Goal: Complete application form

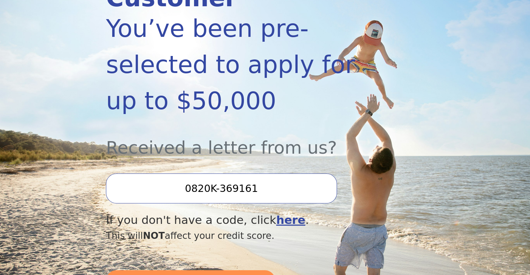
scroll to position [174, 0]
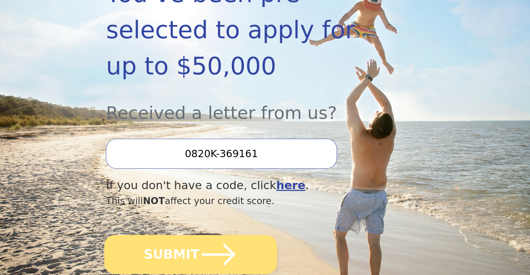
click at [189, 235] on button "SUBMIT" at bounding box center [190, 254] width 173 height 39
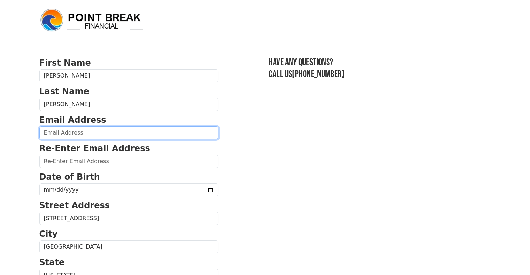
click at [69, 135] on input "email" at bounding box center [128, 132] width 179 height 13
type input "anthony.tortora91@gmail.com"
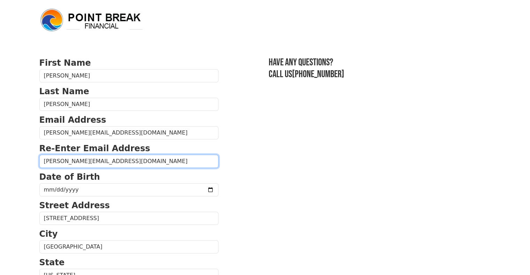
type input "anthony.tortora91@gmail.com"
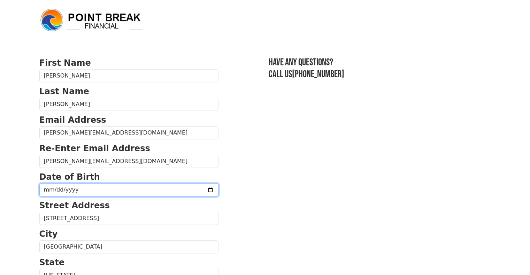
click at [47, 189] on input "date" at bounding box center [128, 189] width 179 height 13
type input "1964-09-17"
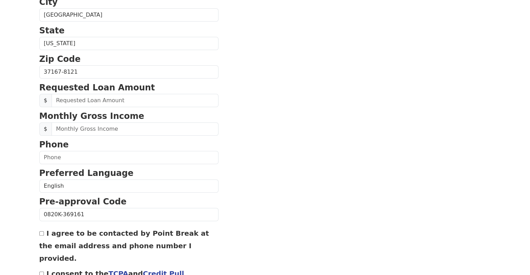
scroll to position [244, 0]
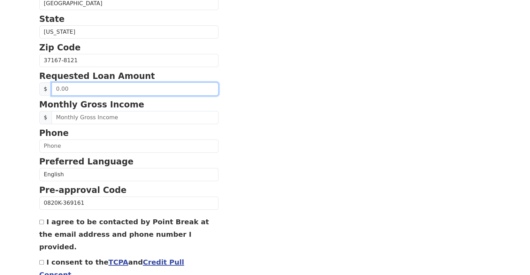
click at [74, 85] on input "text" at bounding box center [135, 89] width 167 height 13
type input "20,000.00"
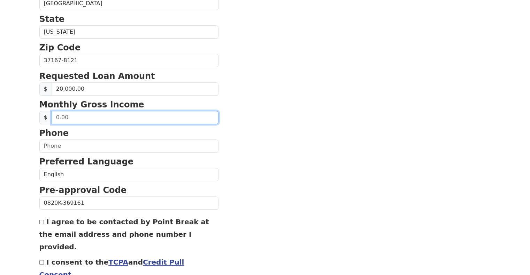
click at [103, 114] on input "text" at bounding box center [135, 117] width 167 height 13
type input "7,800.00"
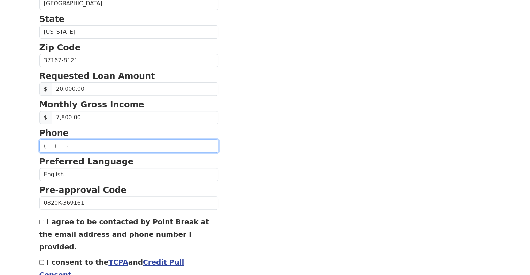
click at [62, 144] on input "text" at bounding box center [128, 146] width 179 height 13
type input "(615) 821-4384"
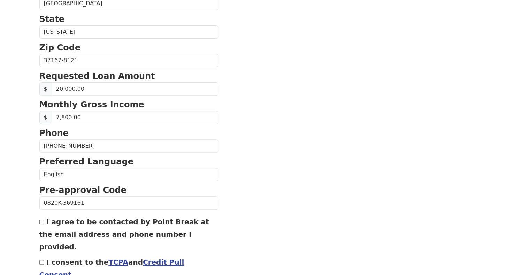
click at [39, 221] on input "I agree to be contacted by Point Break at the email address and phone number I …" at bounding box center [41, 222] width 5 height 5
checkbox input "true"
click at [41, 260] on input "I consent to the TCPA and Credit Pull Consent" at bounding box center [41, 262] width 5 height 5
checkbox input "true"
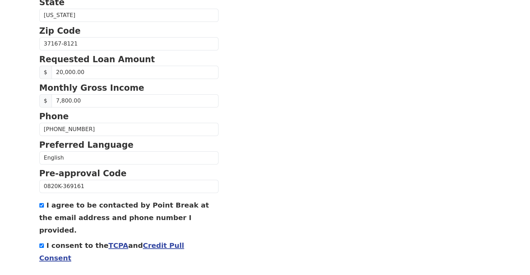
scroll to position [276, 0]
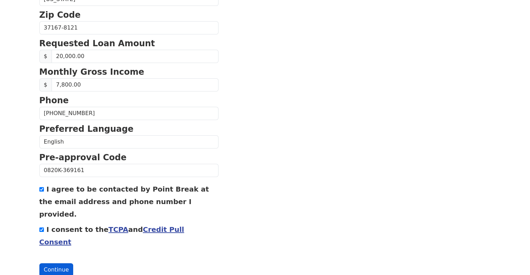
click at [48, 264] on button "Continue" at bounding box center [56, 270] width 34 height 13
